Goal: Information Seeking & Learning: Learn about a topic

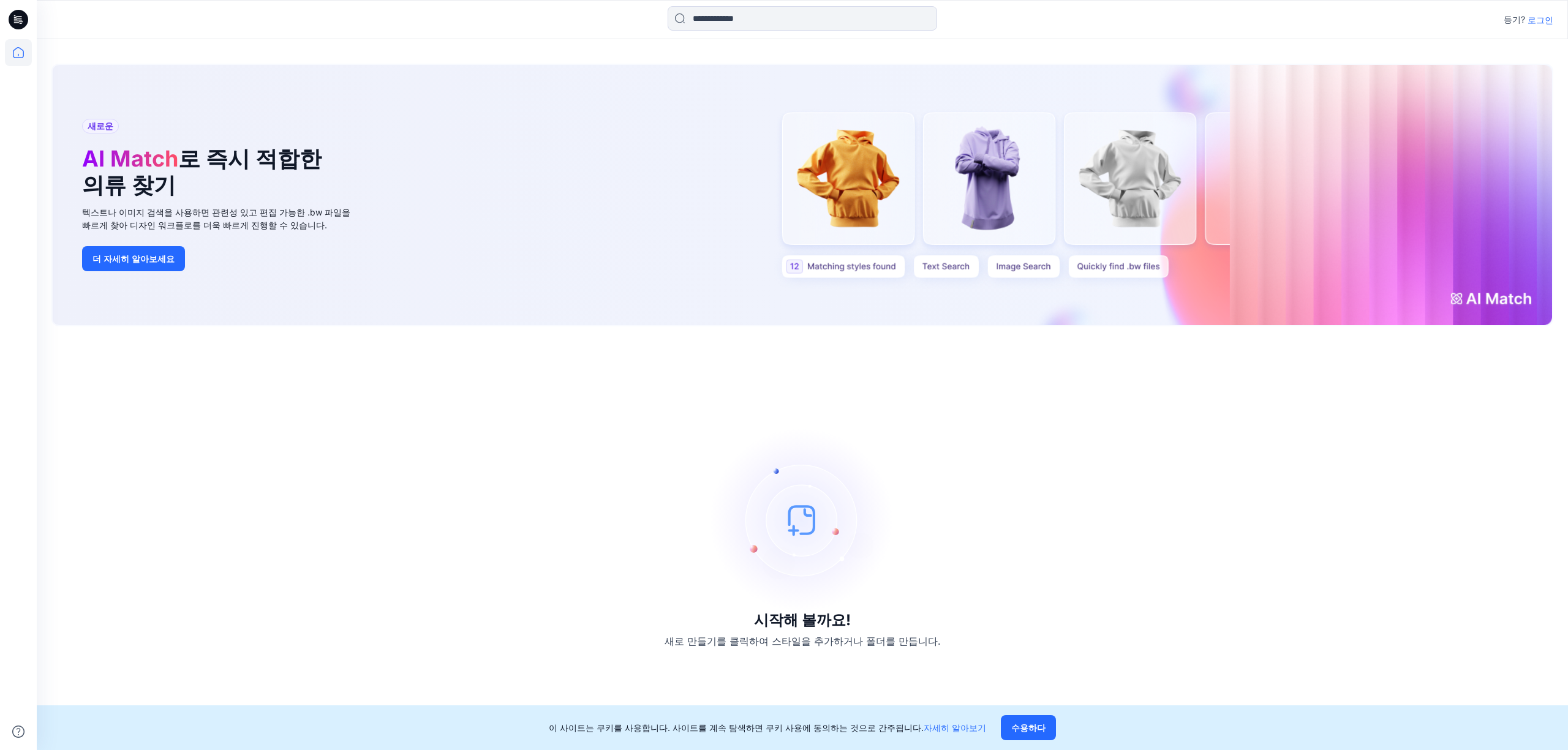
click at [1327, 569] on div "시작해 볼까요! 새로 만들기를 클릭하여 스타일을 추가하거나 폴더를 만듭니다." at bounding box center [802, 539] width 1502 height 395
click at [1542, 20] on font "로그인" at bounding box center [1541, 20] width 26 height 11
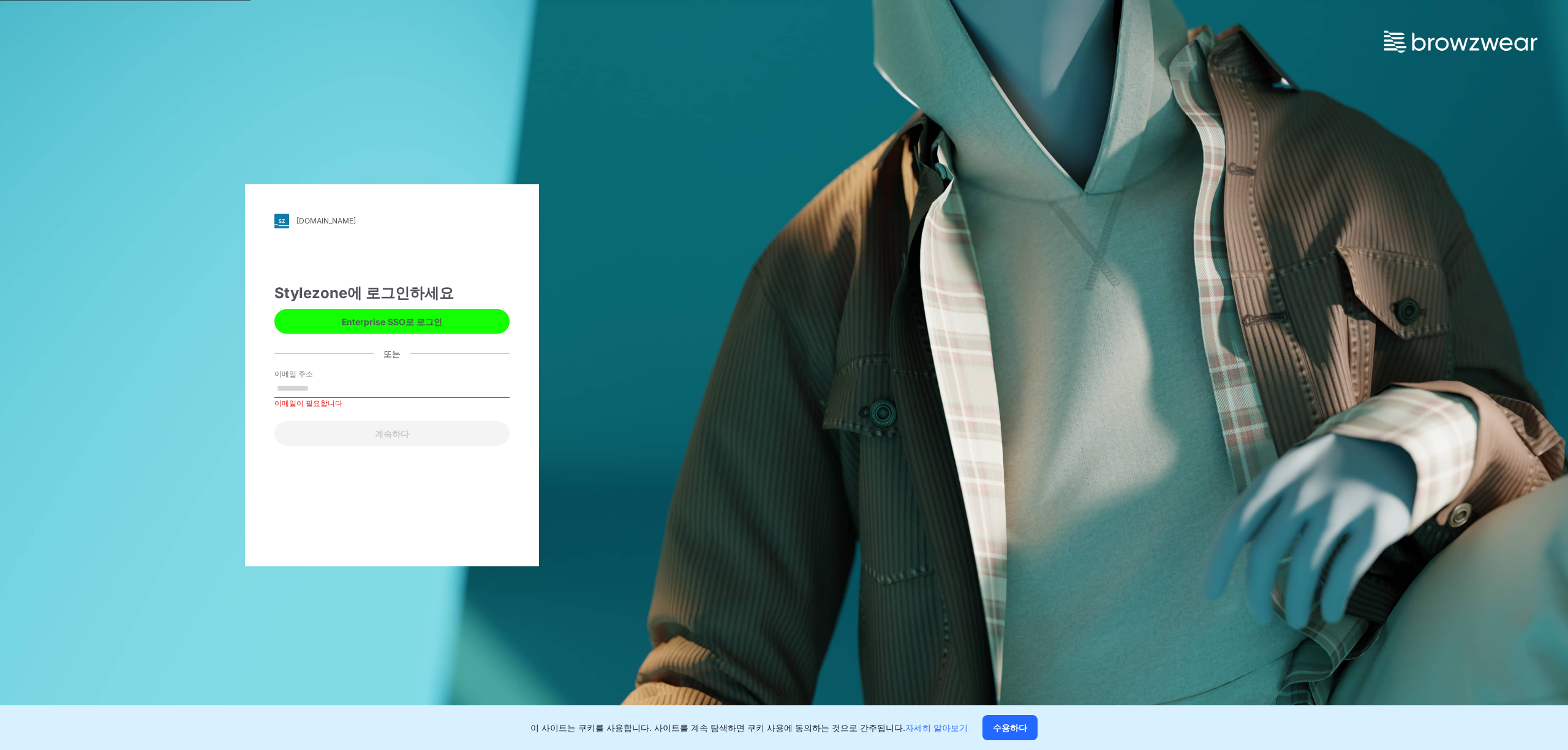
click at [359, 381] on input "이메일 주소" at bounding box center [392, 389] width 235 height 18
paste input "**********"
type input "**********"
click at [344, 433] on button "계속하다" at bounding box center [392, 434] width 235 height 25
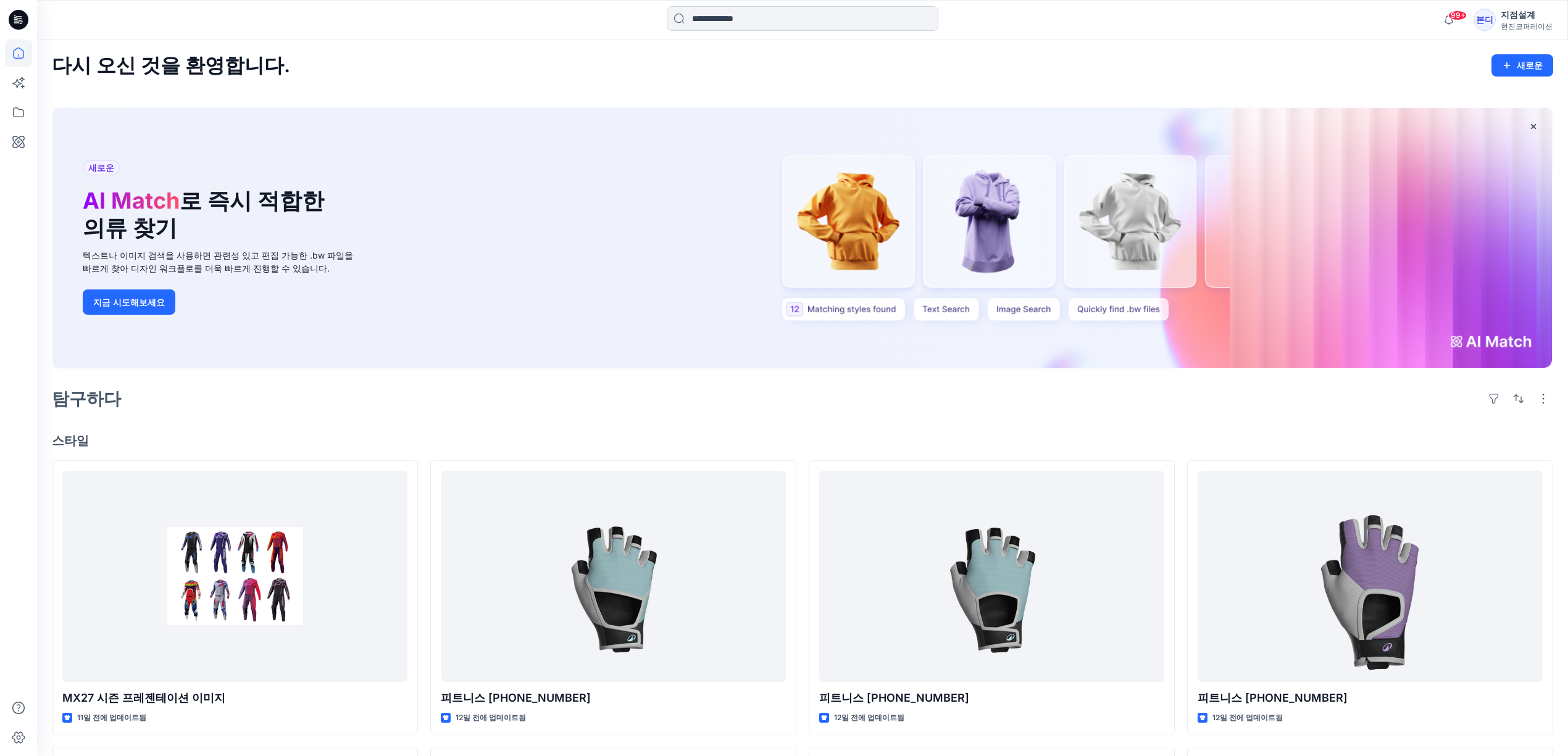
click at [737, 17] on input at bounding box center [802, 18] width 271 height 25
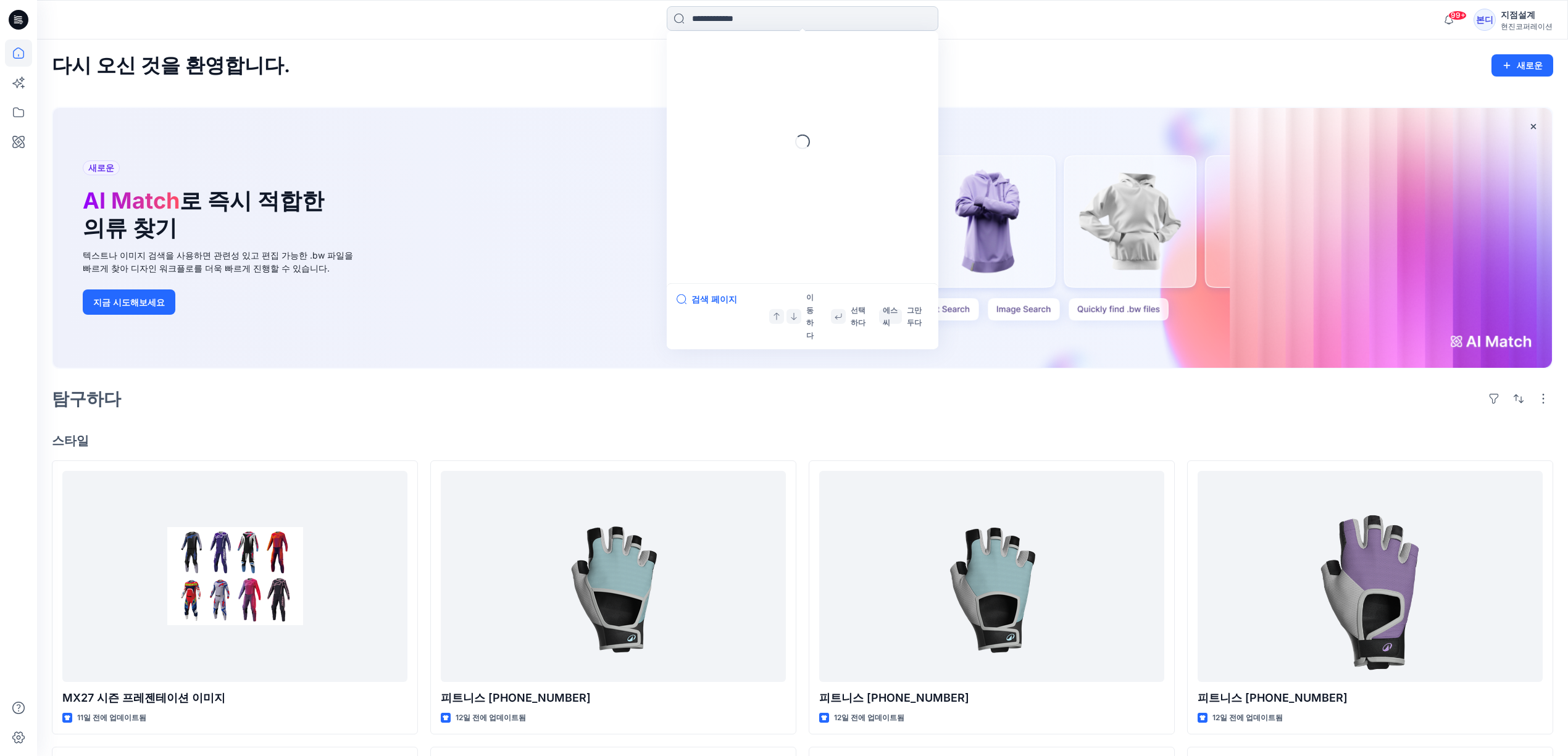
paste input "******"
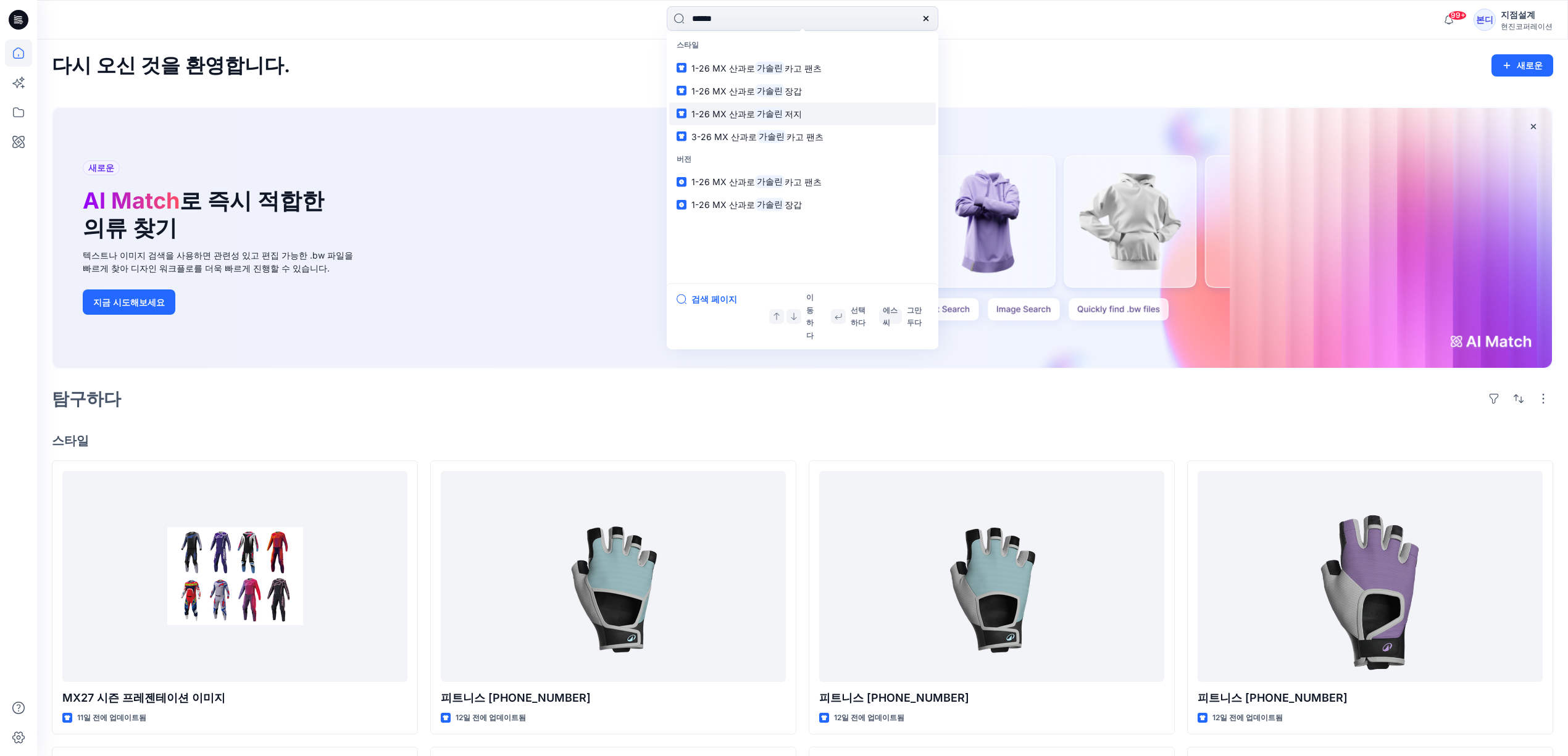
type input "******"
click at [755, 118] on mark "가솔린" at bounding box center [770, 113] width 30 height 14
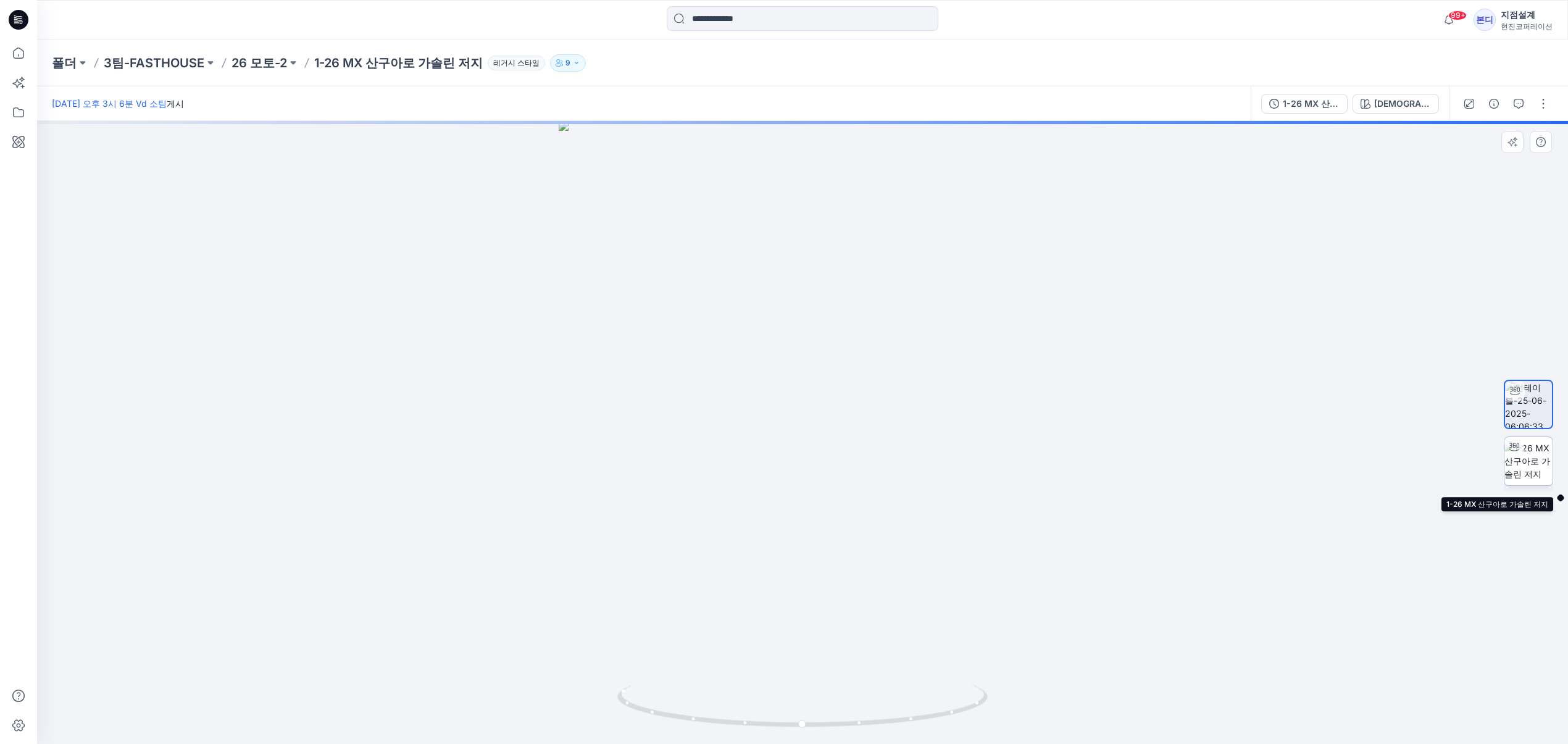
click at [1539, 463] on img at bounding box center [1528, 460] width 48 height 39
drag, startPoint x: 884, startPoint y: 479, endPoint x: 797, endPoint y: 480, distance: 87.0
click at [797, 480] on div at bounding box center [808, 438] width 1543 height 635
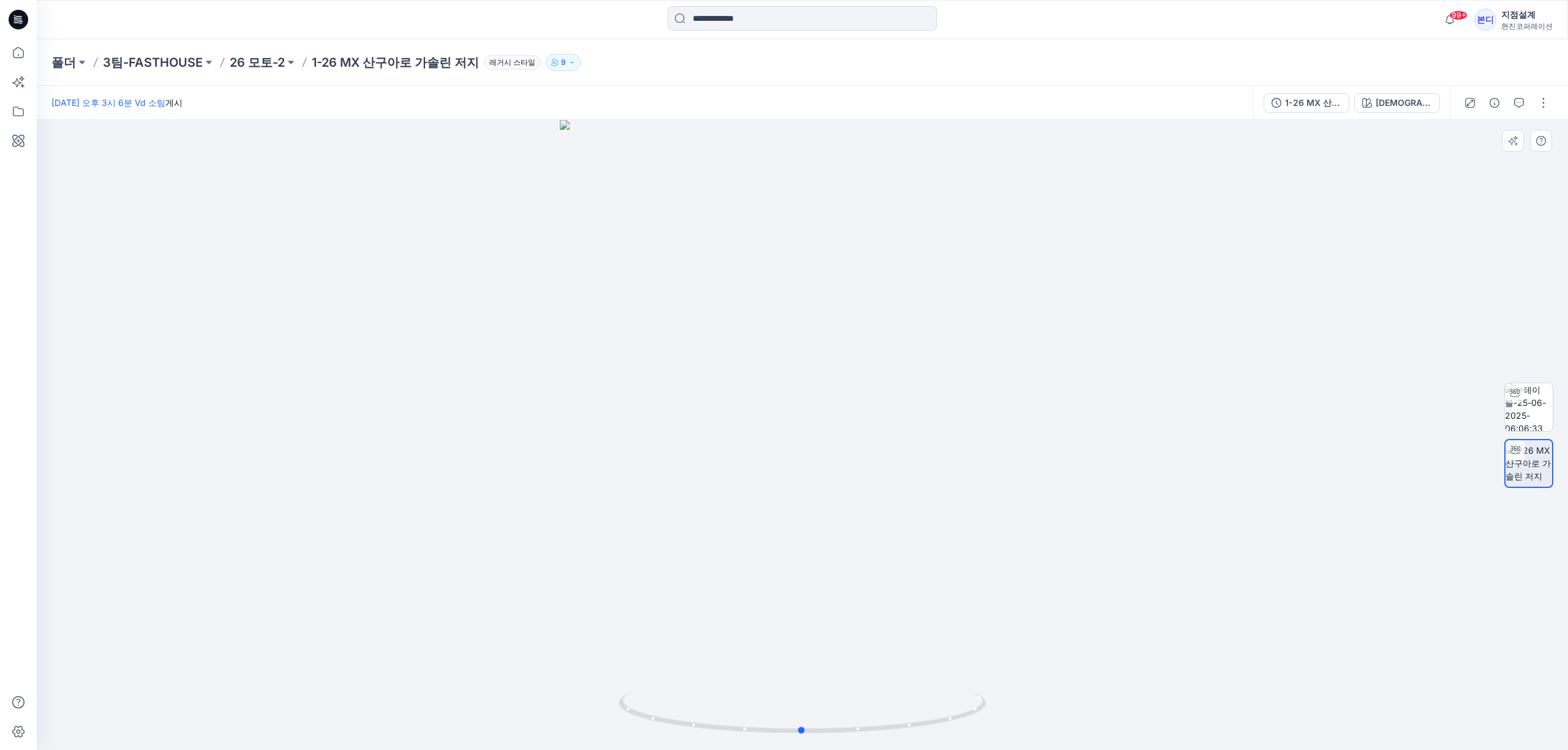
drag, startPoint x: 824, startPoint y: 395, endPoint x: 910, endPoint y: 400, distance: 86.1
click at [910, 400] on div at bounding box center [802, 434] width 1532 height 630
click at [340, 66] on font "1-26 MX 산구아로 가솔린 저지" at bounding box center [395, 63] width 167 height 15
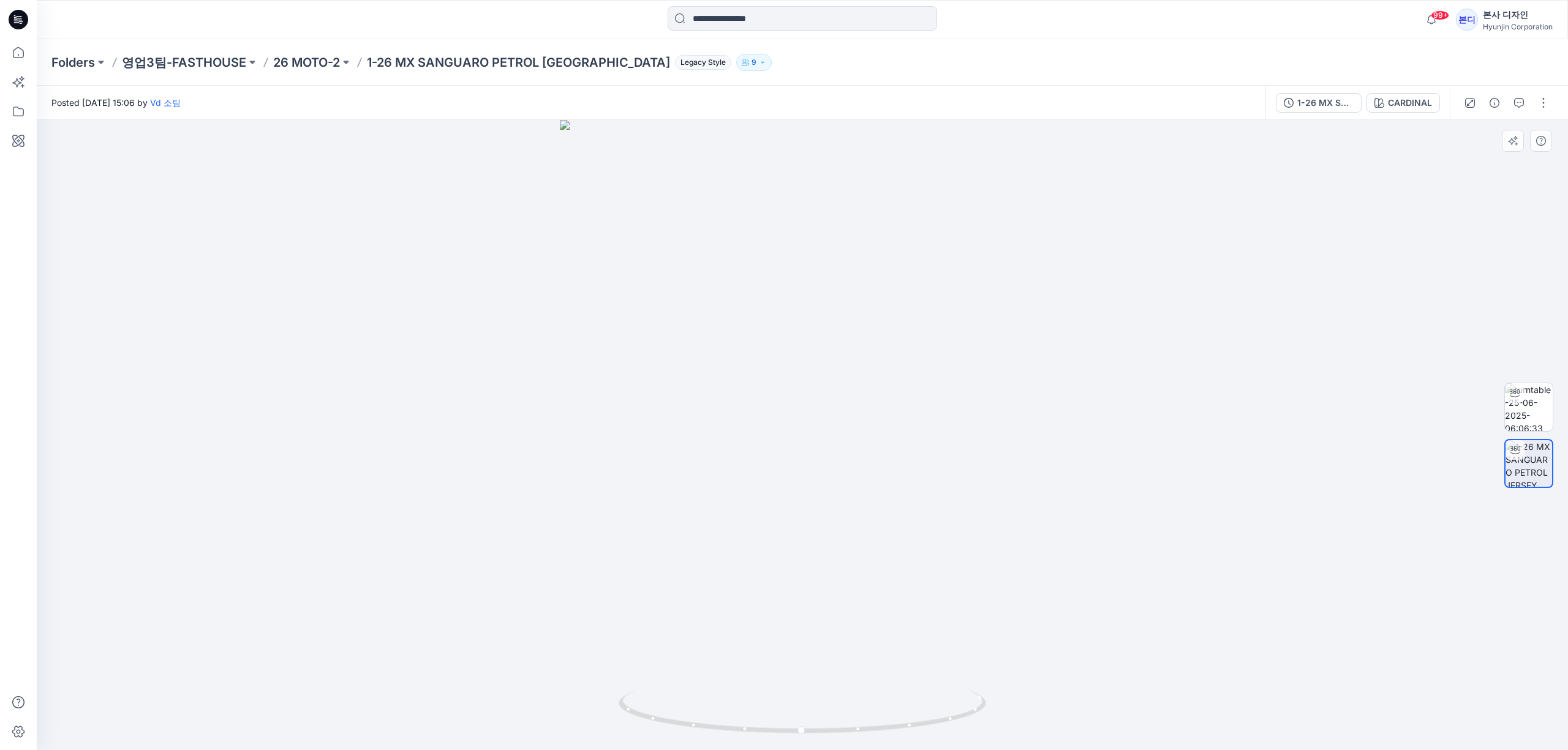
click at [839, 259] on div at bounding box center [802, 434] width 1532 height 630
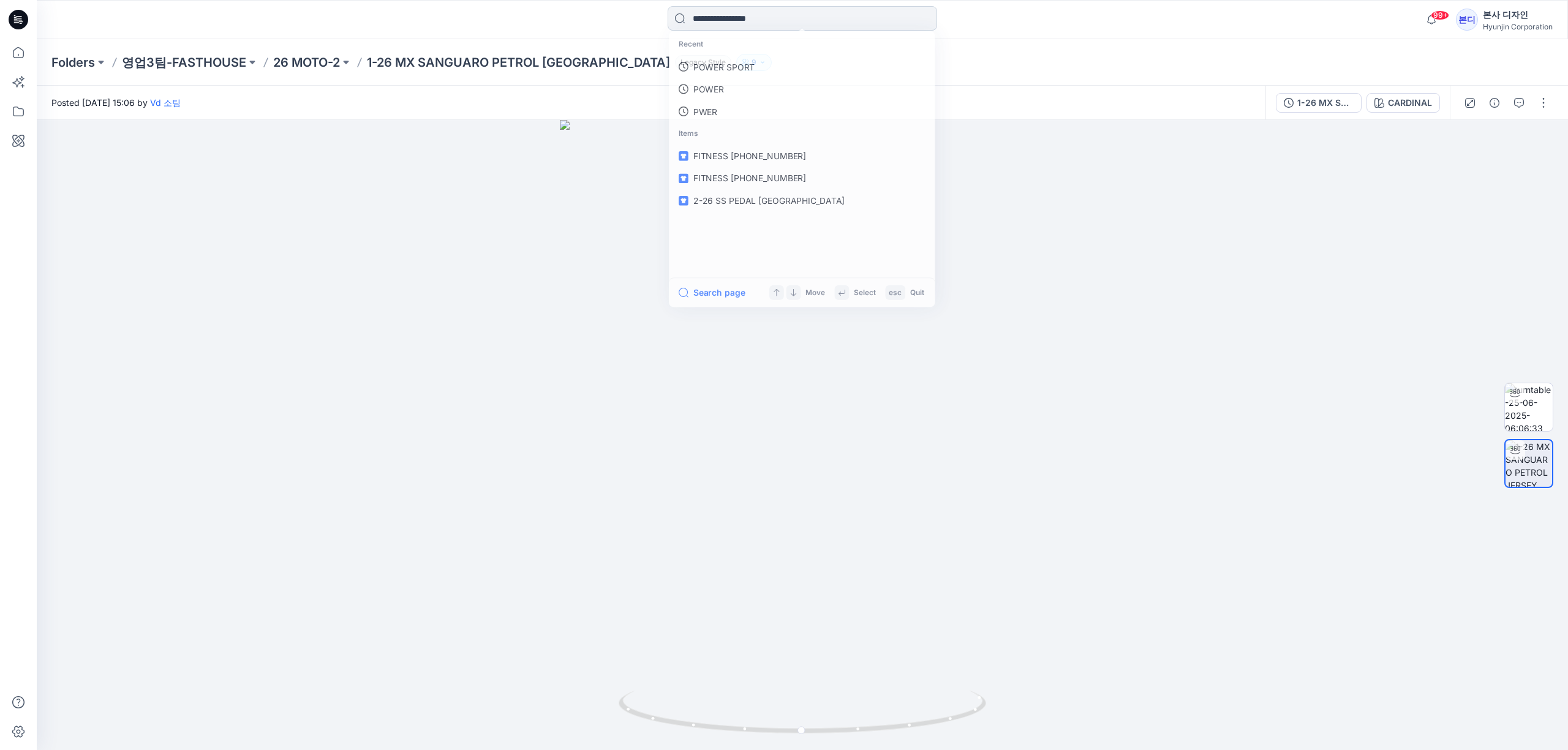
click at [772, 16] on input at bounding box center [802, 18] width 269 height 25
click at [831, 529] on div at bounding box center [802, 434] width 1532 height 630
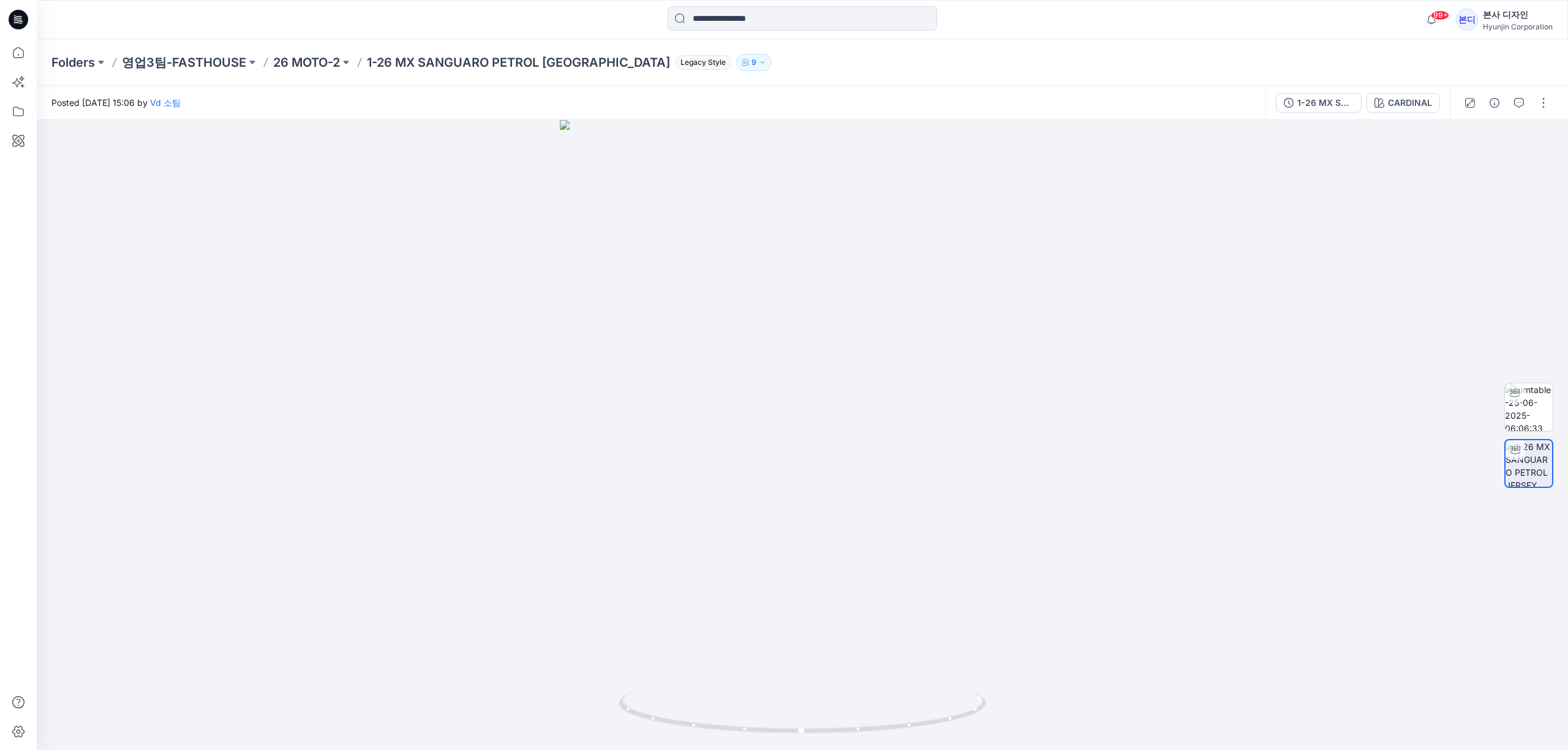
click at [527, 62] on p "1-26 MX SANGUARO PETROL [GEOGRAPHIC_DATA]" at bounding box center [518, 62] width 303 height 17
click at [675, 63] on span "Legacy Style" at bounding box center [703, 63] width 56 height 15
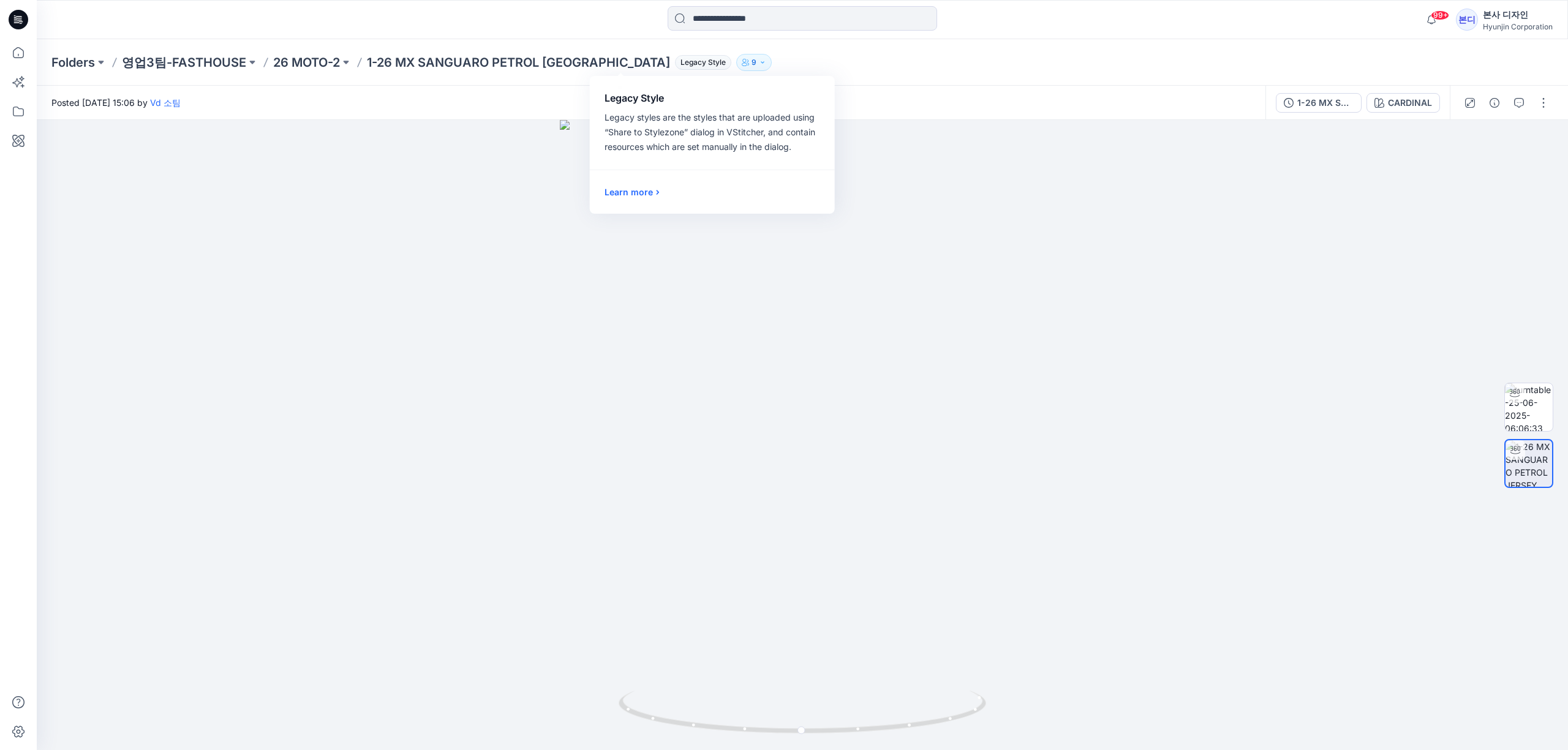
click at [675, 63] on span "Legacy Style" at bounding box center [703, 63] width 56 height 15
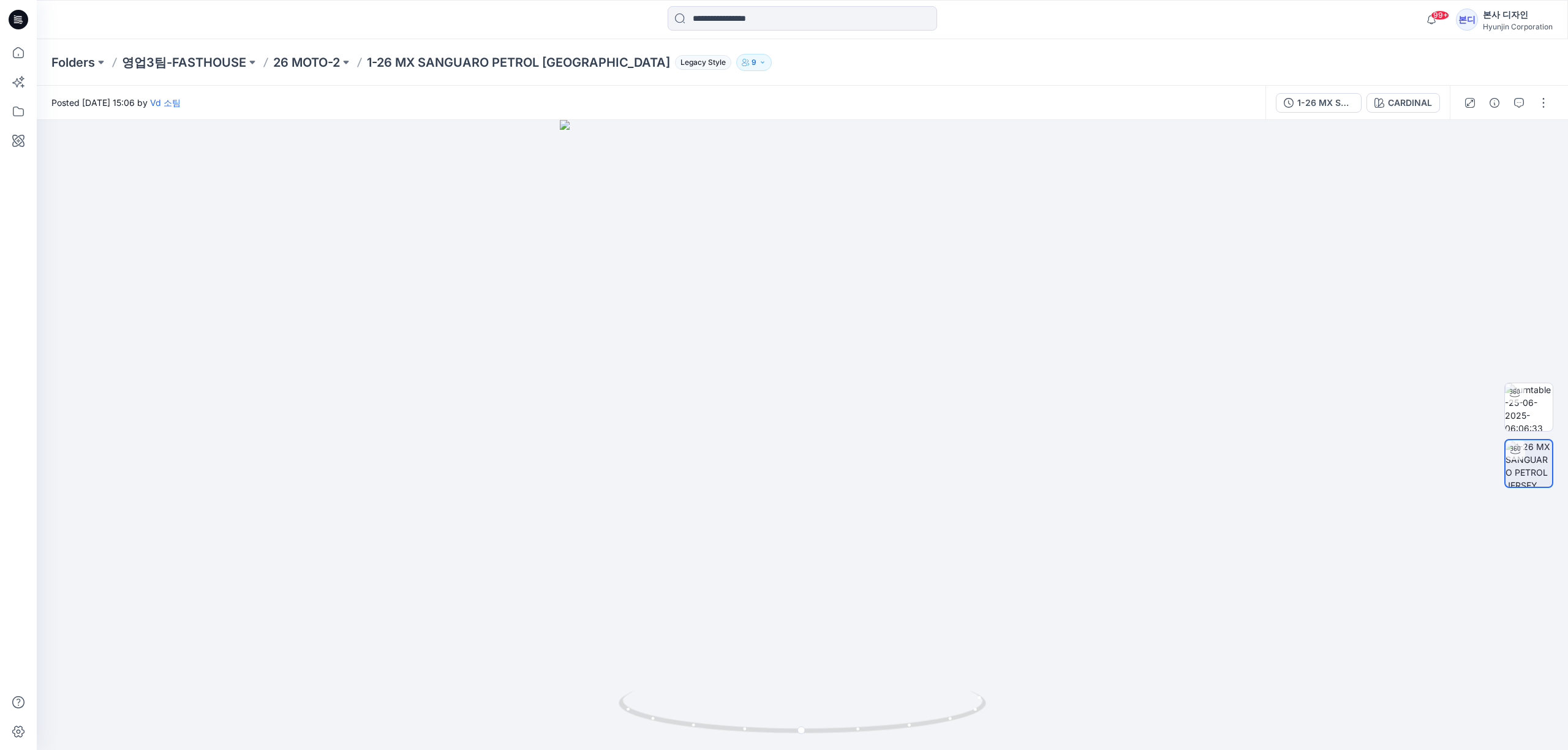
click at [391, 60] on p "1-26 MX SANGUARO PETROL [GEOGRAPHIC_DATA]" at bounding box center [518, 62] width 303 height 17
drag, startPoint x: 428, startPoint y: 61, endPoint x: 587, endPoint y: 59, distance: 159.0
click at [587, 59] on p "1-26 MX SANGUARO PETROL [GEOGRAPHIC_DATA]" at bounding box center [518, 62] width 303 height 17
copy p "MX SANGUARO PETROL [GEOGRAPHIC_DATA]"
click at [753, 23] on input at bounding box center [802, 18] width 269 height 25
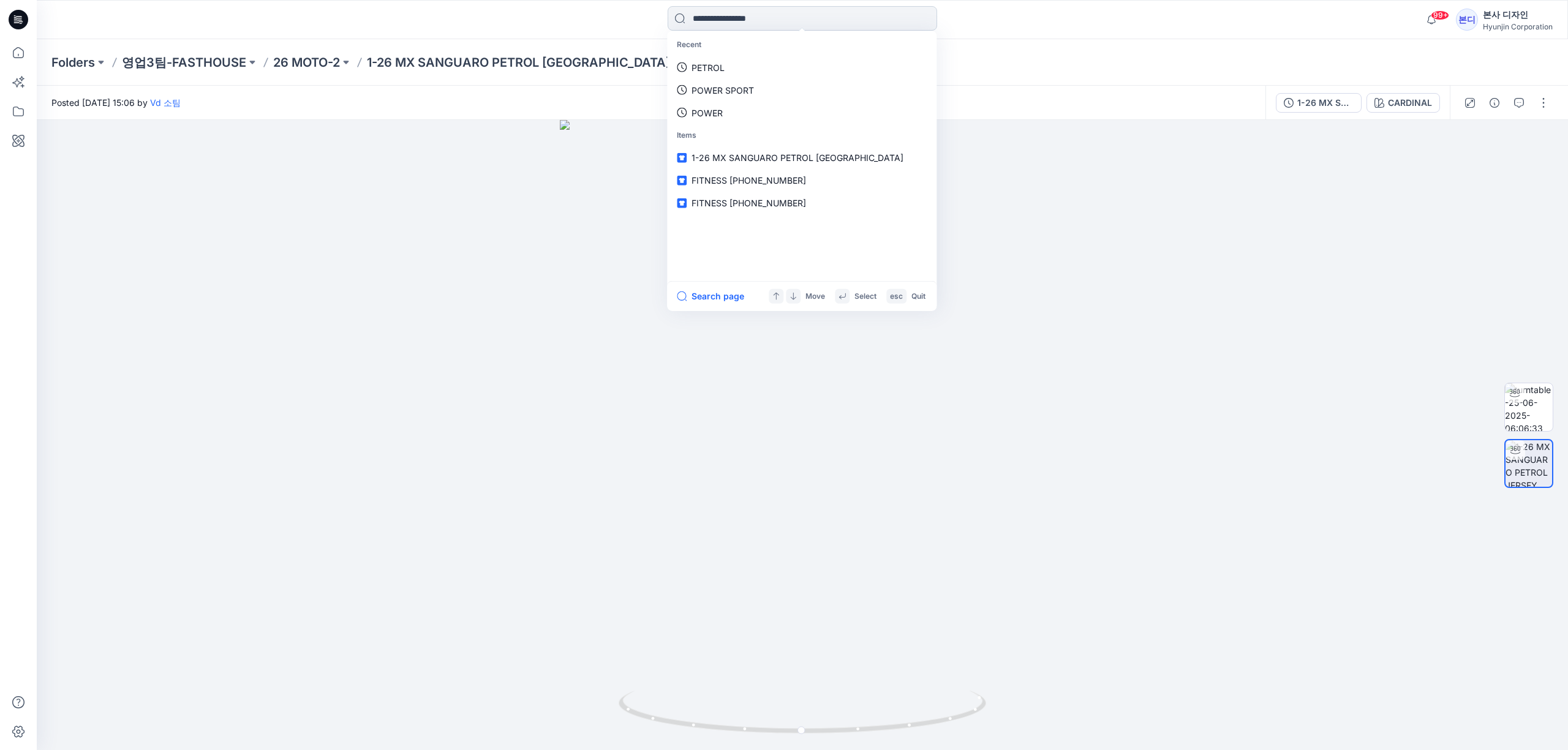
paste input "**********"
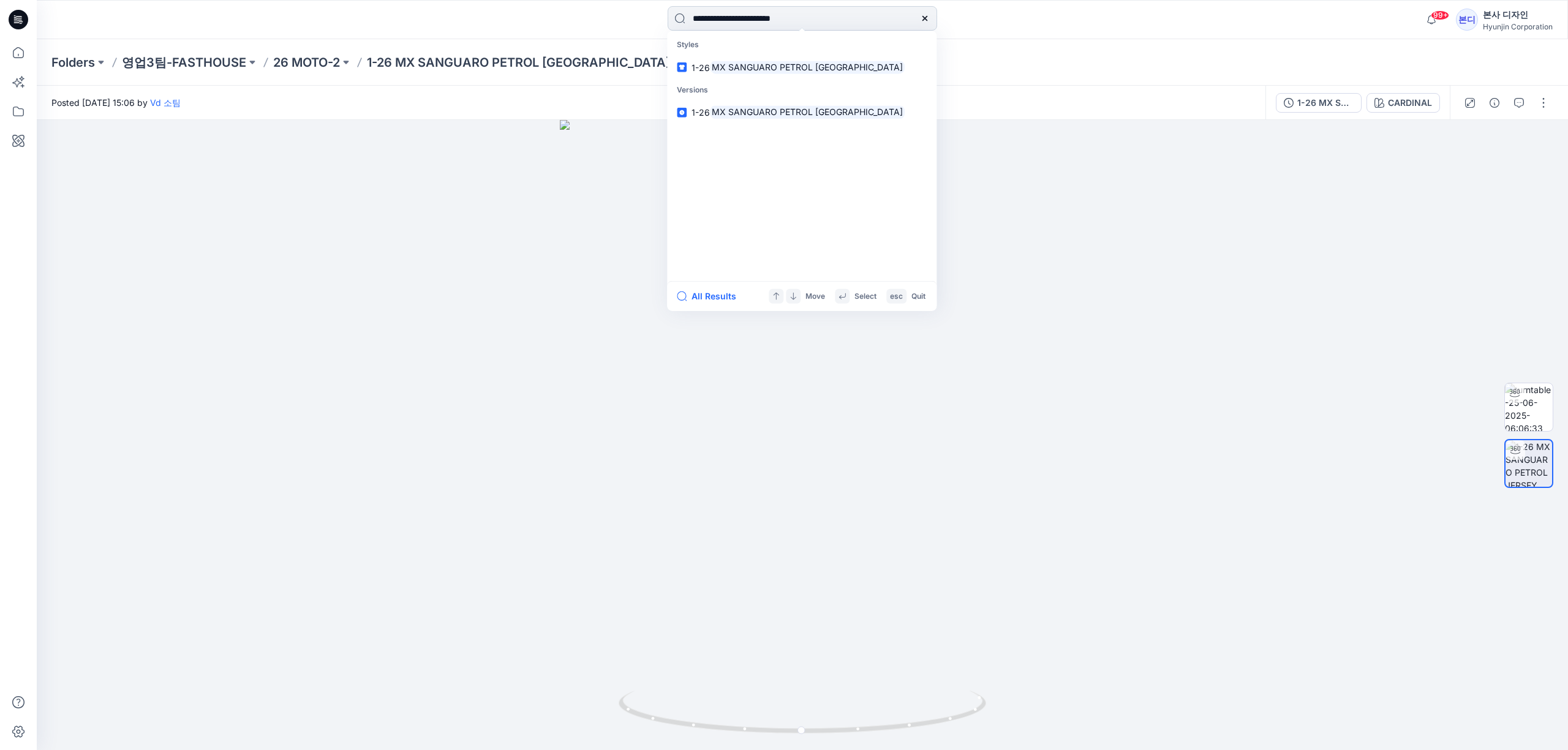
type input "**********"
click at [872, 26] on input "**********" at bounding box center [802, 18] width 269 height 25
click at [1077, 456] on div at bounding box center [802, 434] width 1532 height 630
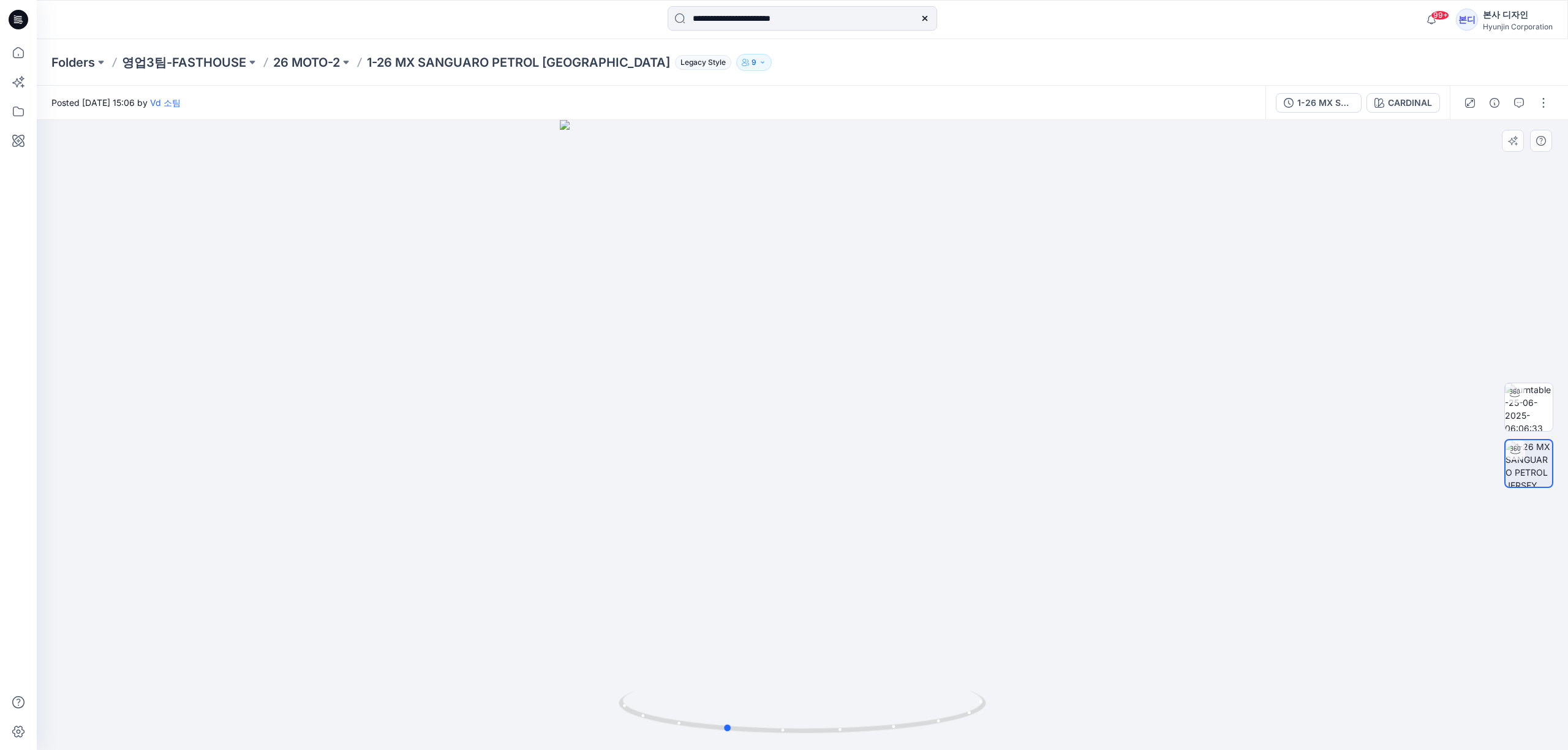
drag, startPoint x: 847, startPoint y: 453, endPoint x: 770, endPoint y: 454, distance: 77.0
click at [770, 454] on div at bounding box center [802, 434] width 1532 height 630
drag, startPoint x: 781, startPoint y: 435, endPoint x: 945, endPoint y: 619, distance: 246.5
click at [945, 619] on img at bounding box center [802, 387] width 919 height 729
click at [936, 626] on img at bounding box center [802, 387] width 919 height 729
